Goal: Information Seeking & Learning: Learn about a topic

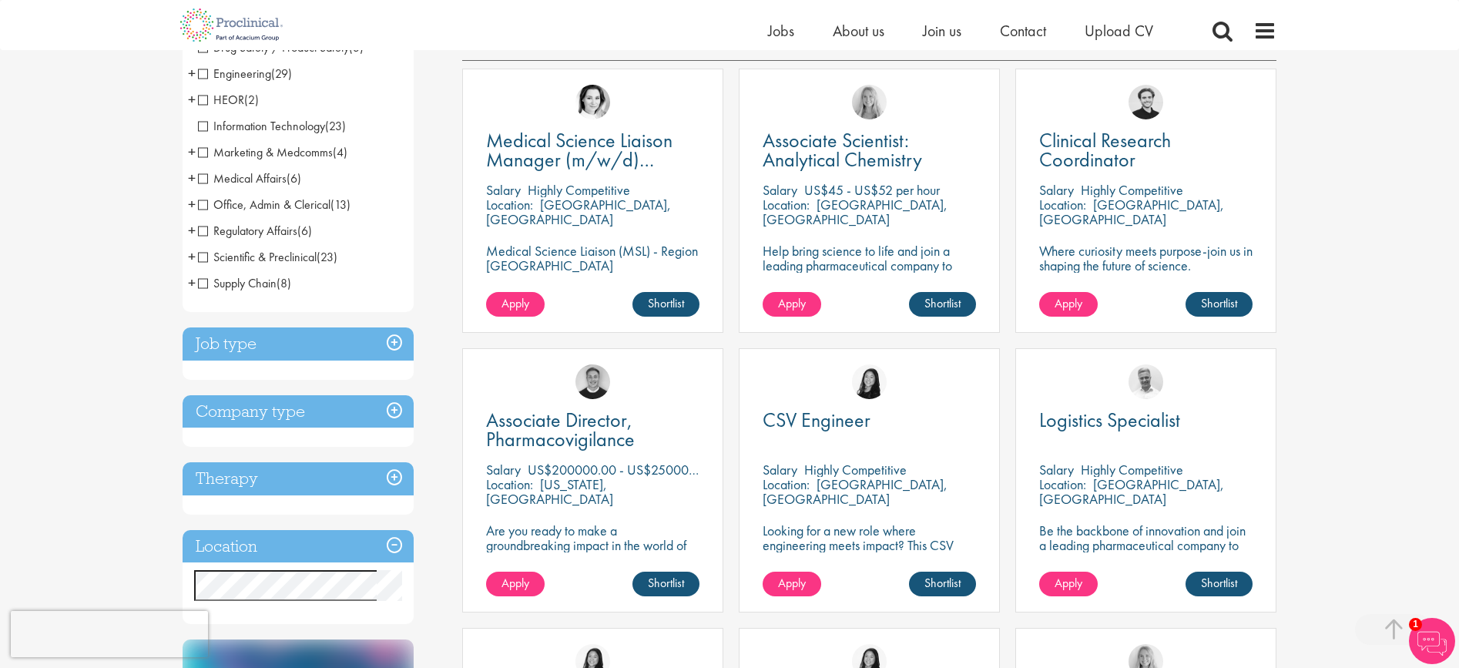
scroll to position [280, 0]
click at [388, 338] on h3 "Job type" at bounding box center [298, 343] width 231 height 33
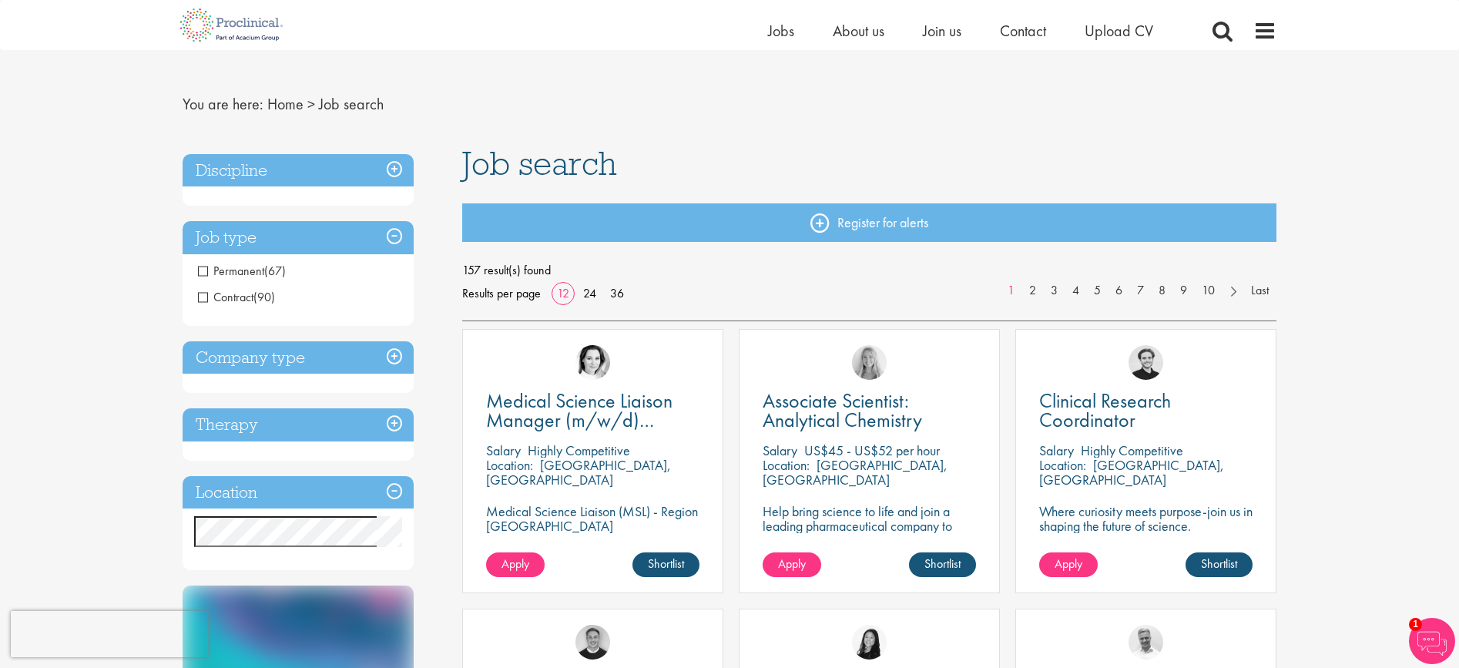
scroll to position [9, 0]
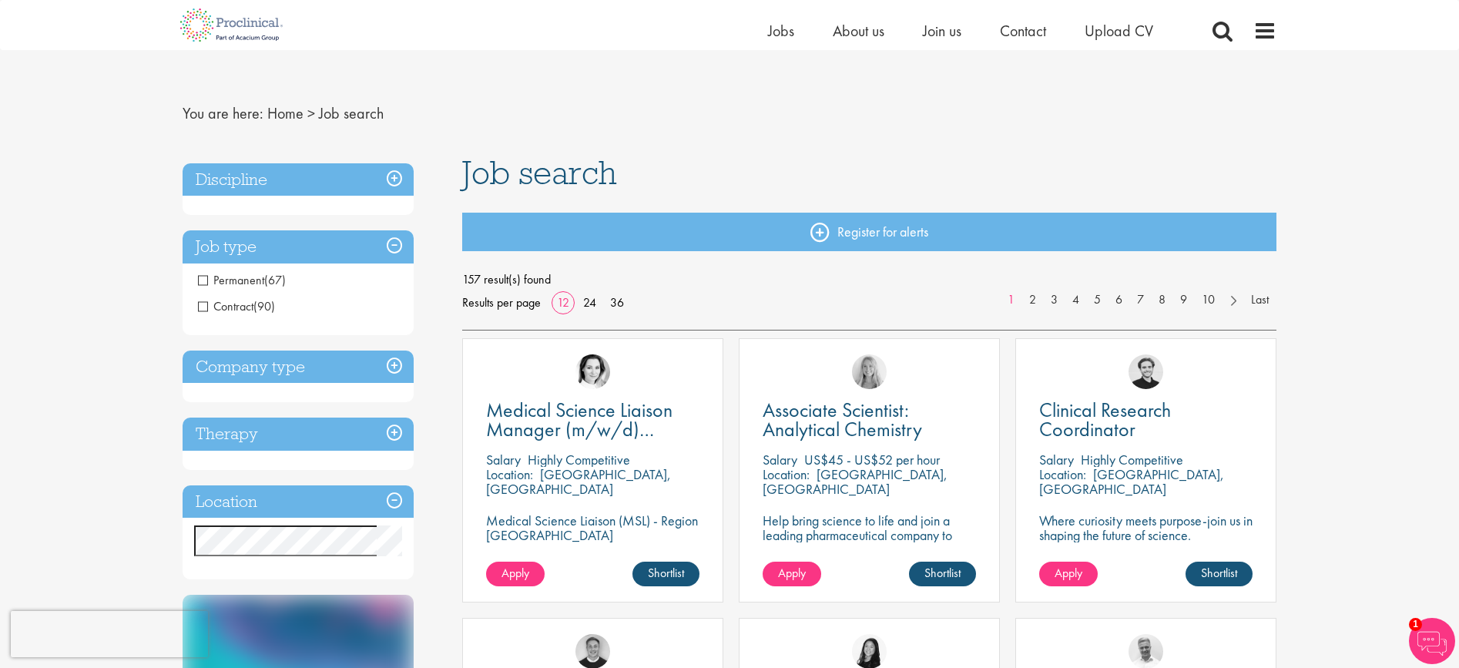
click at [200, 284] on span "Permanent" at bounding box center [231, 280] width 66 height 16
click at [207, 280] on span "Permanent" at bounding box center [231, 280] width 66 height 16
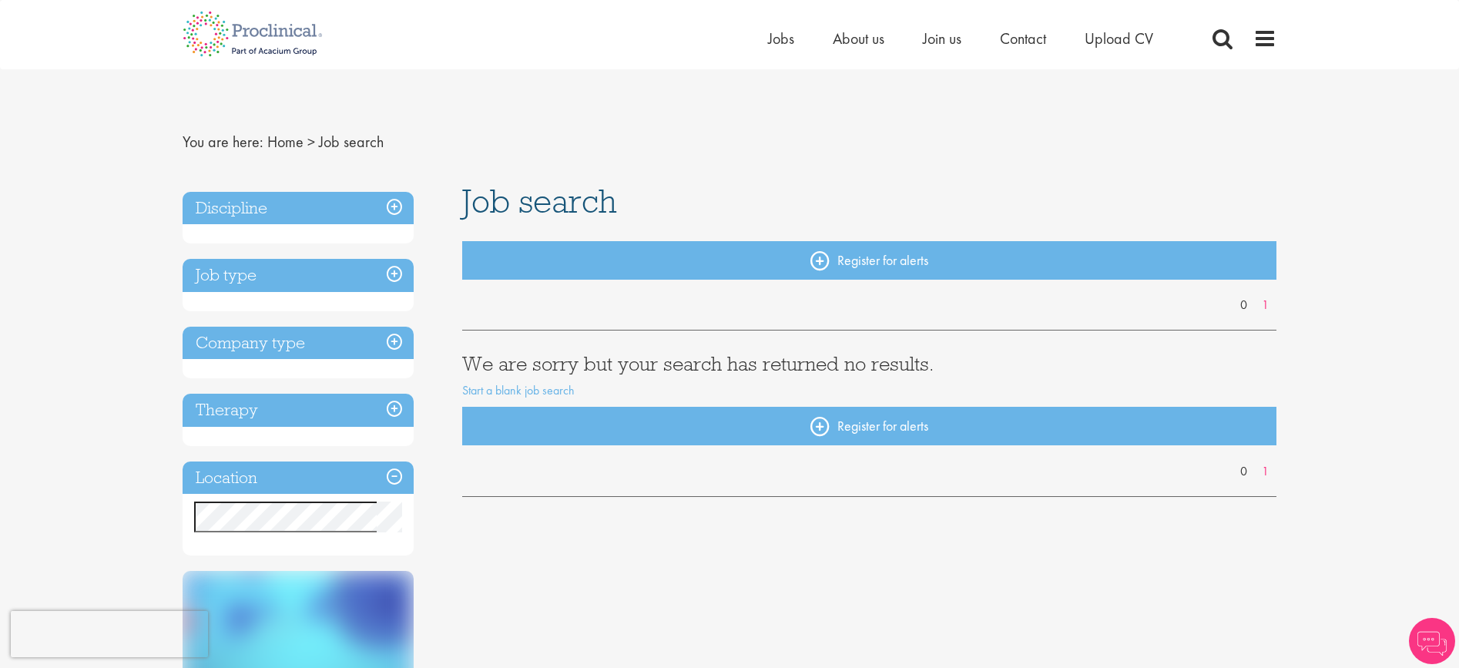
click at [394, 274] on h3 "Job type" at bounding box center [298, 275] width 231 height 33
click at [276, 142] on link "Home" at bounding box center [285, 142] width 36 height 20
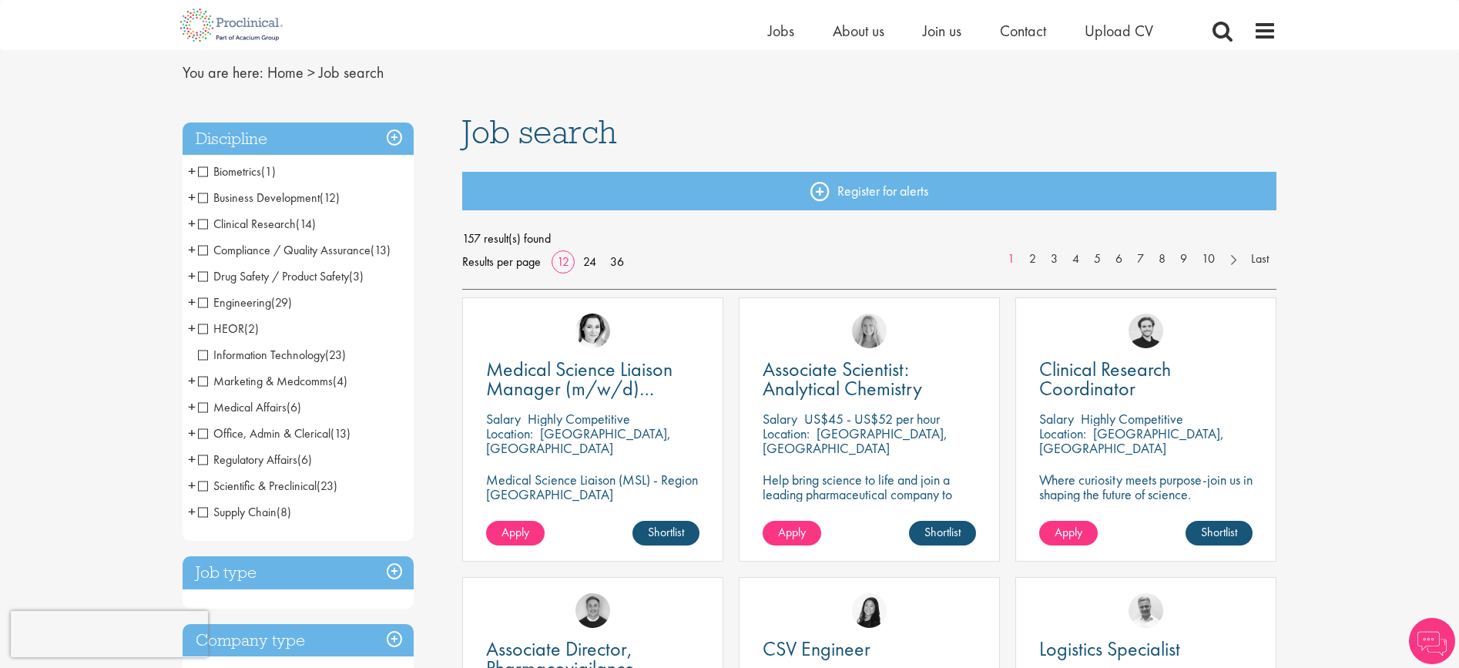
scroll to position [49, 0]
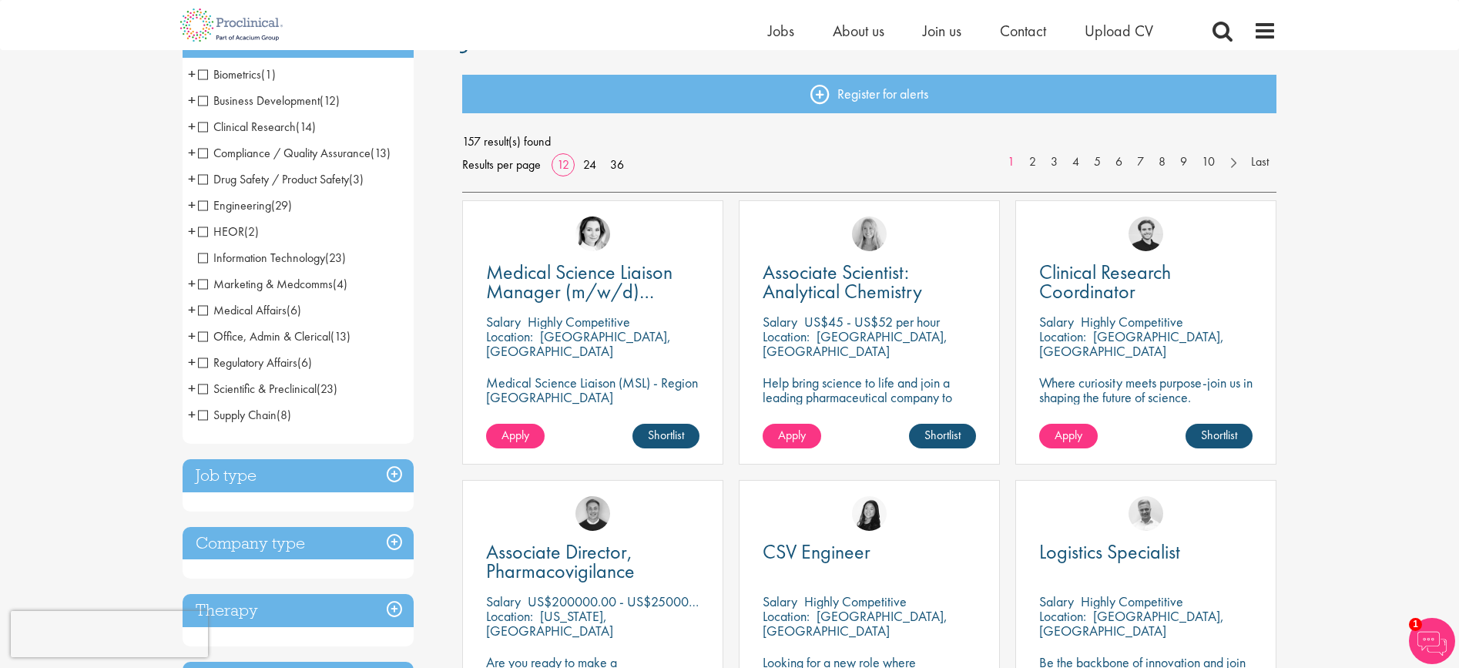
click at [399, 477] on h3 "Job type" at bounding box center [298, 475] width 231 height 33
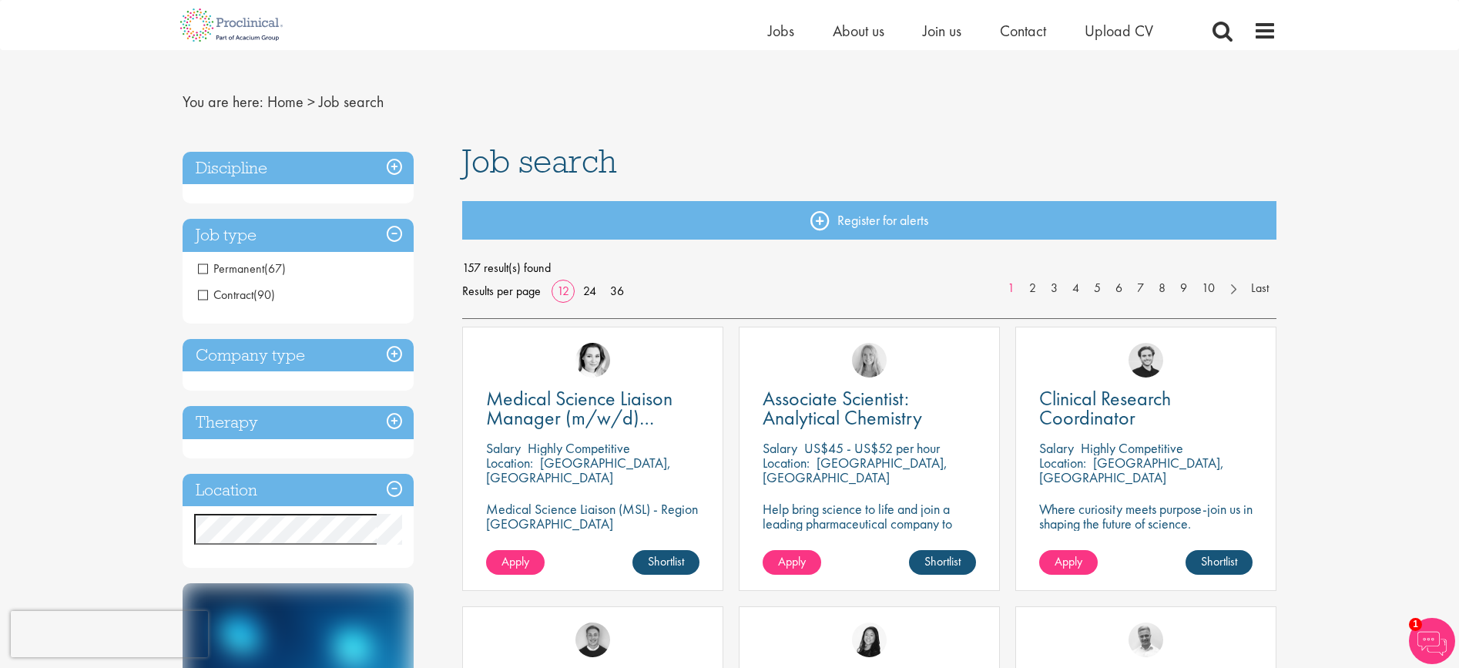
scroll to position [0, 0]
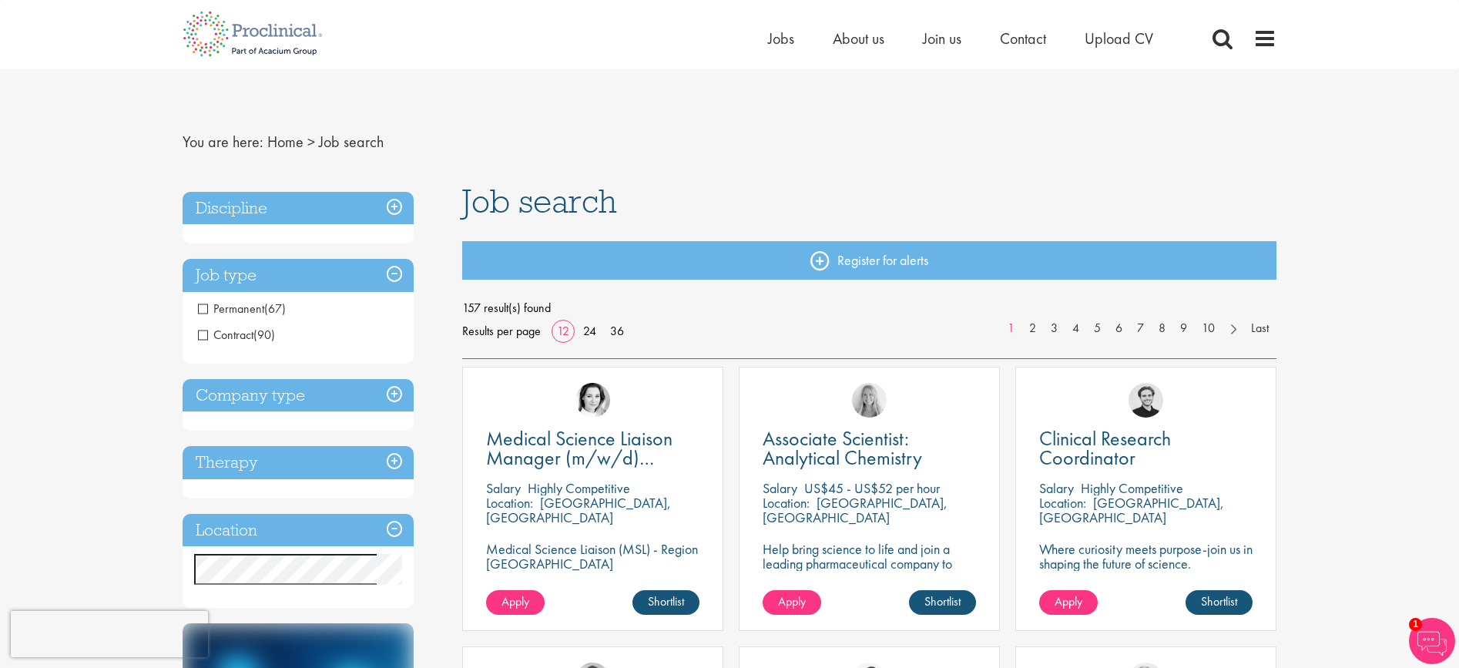
click at [391, 274] on h3 "Job type" at bounding box center [298, 275] width 231 height 33
